Goal: Obtain resource: Obtain resource

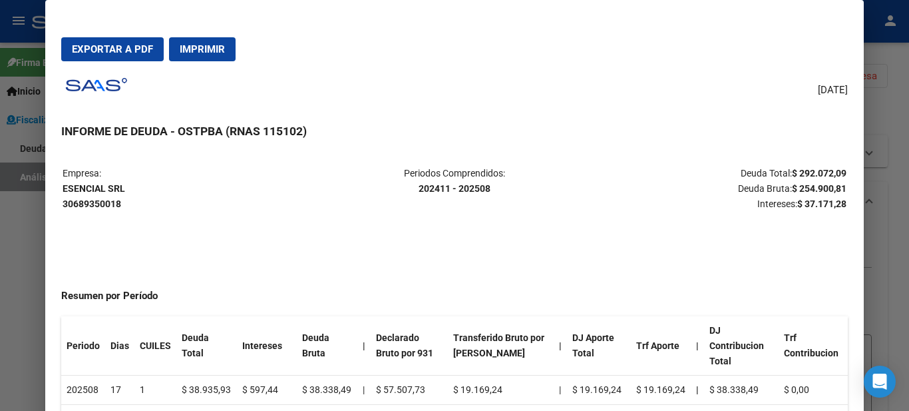
click at [11, 55] on div at bounding box center [454, 205] width 909 height 411
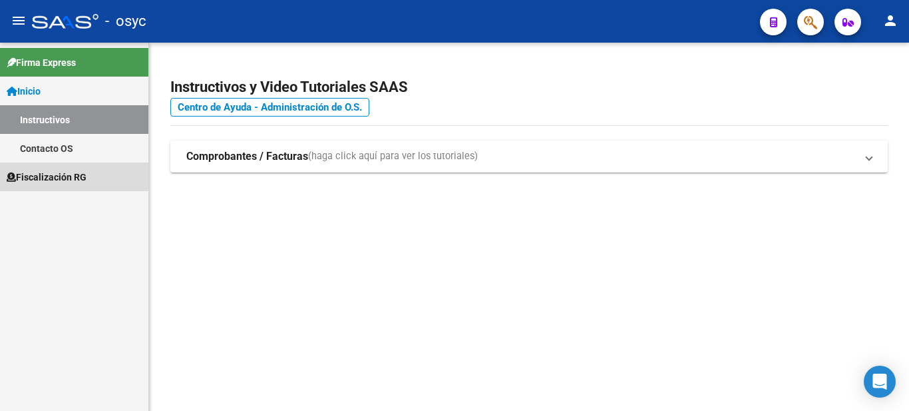
click at [67, 170] on span "Fiscalización RG" at bounding box center [47, 177] width 80 height 15
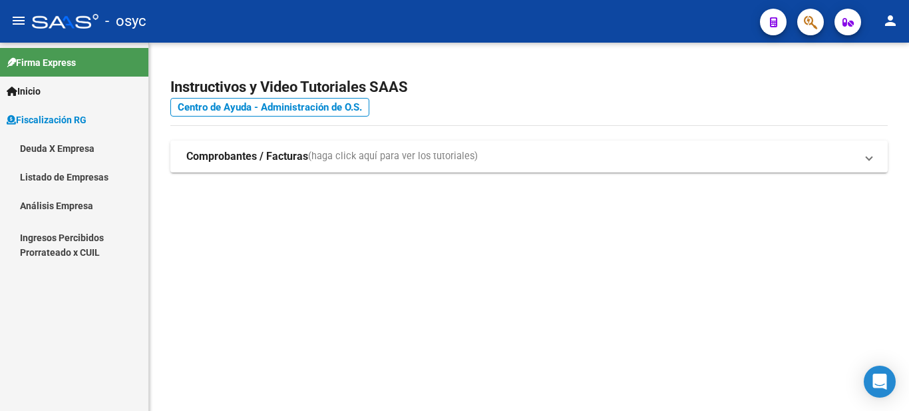
click at [63, 205] on link "Análisis Empresa" at bounding box center [74, 205] width 148 height 29
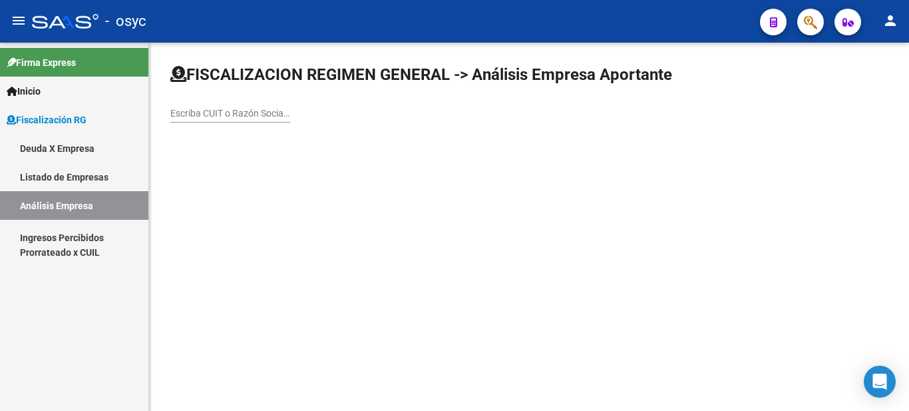
click at [236, 114] on input "Escriba CUIT o Razón Social para buscar" at bounding box center [230, 113] width 120 height 11
paste input "30694033659"
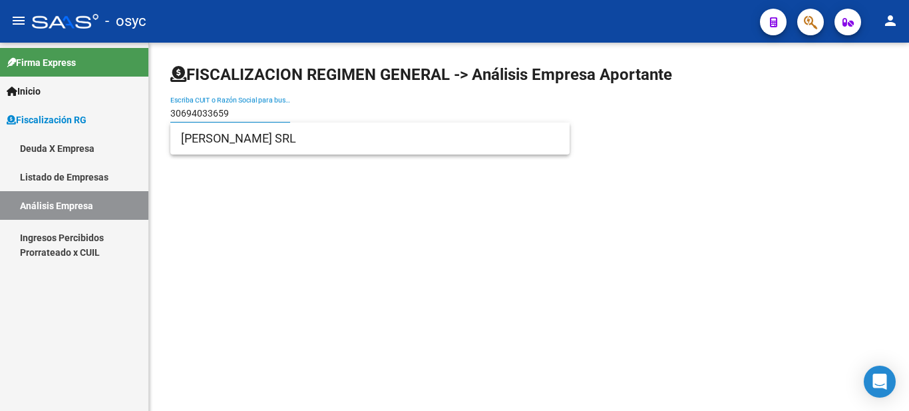
type input "30694033659"
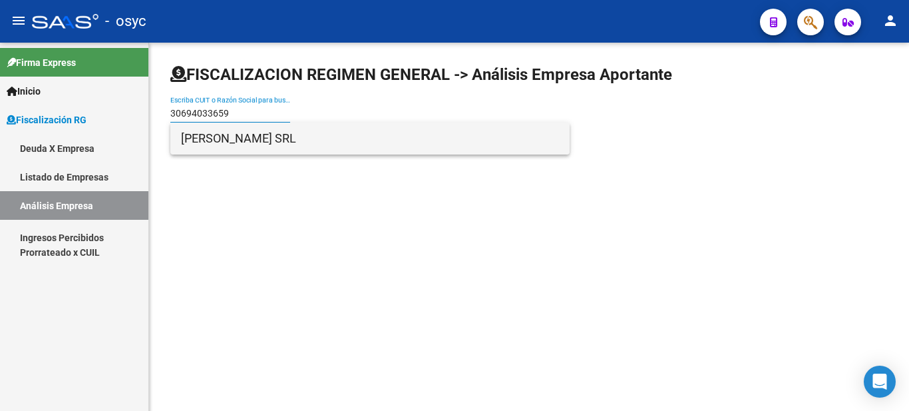
click at [252, 140] on span "[PERSON_NAME] SRL" at bounding box center [370, 138] width 378 height 32
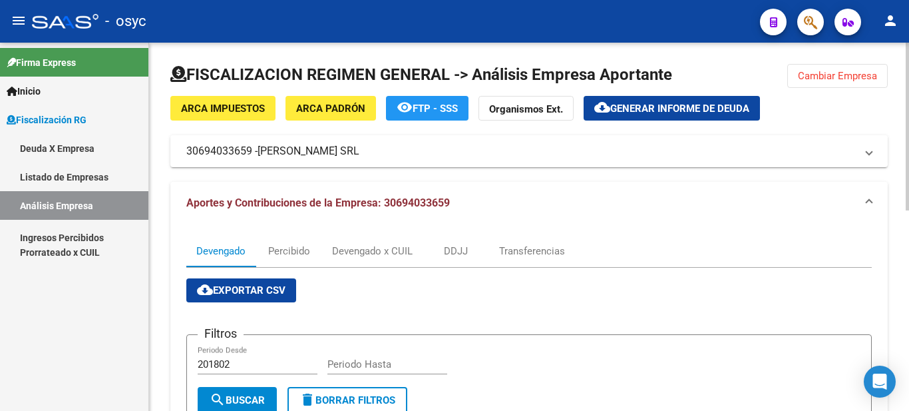
click at [672, 118] on button "cloud_download Generar informe de deuda" at bounding box center [672, 108] width 176 height 25
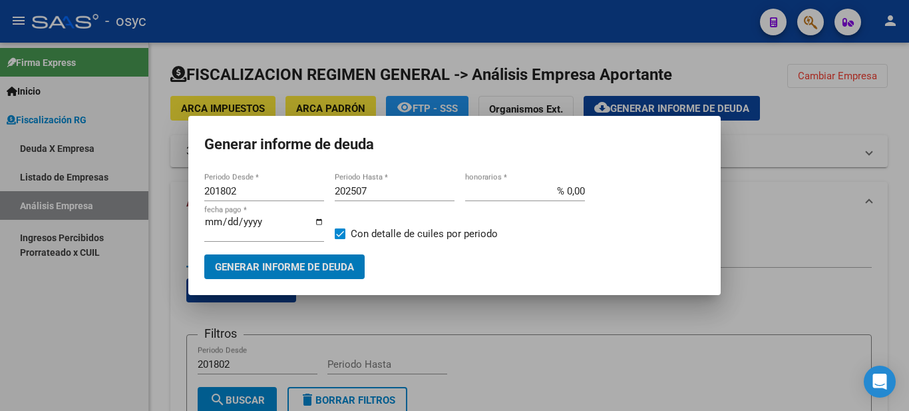
drag, startPoint x: 246, startPoint y: 191, endPoint x: 186, endPoint y: 185, distance: 60.9
click at [186, 186] on div "Generar informe de deuda 201802 Periodo Desde * 202507 Periodo Hasta * % 0,00 h…" at bounding box center [454, 205] width 909 height 411
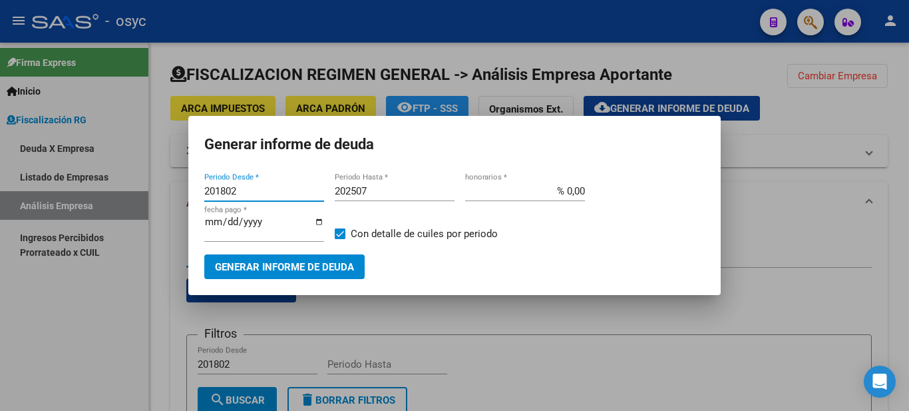
click at [216, 189] on input "201802" at bounding box center [264, 191] width 120 height 12
type input "202403"
click at [296, 267] on span "Generar informe de deuda" at bounding box center [284, 267] width 139 height 12
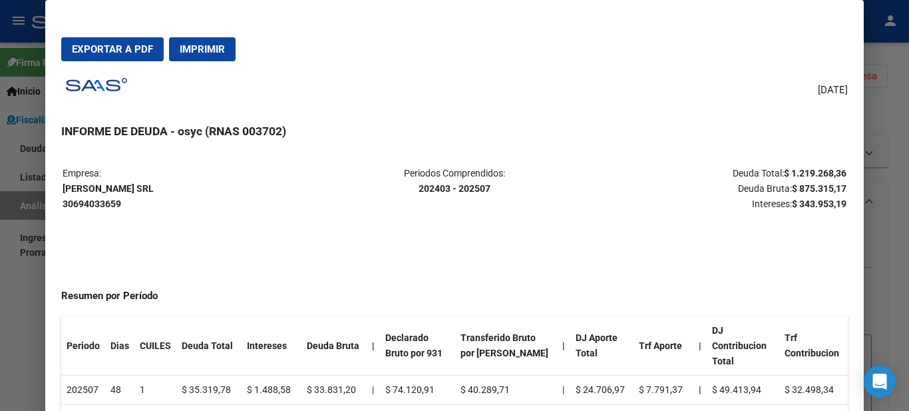
click at [130, 46] on span "Exportar a PDF" at bounding box center [112, 49] width 81 height 12
